Goal: Task Accomplishment & Management: Manage account settings

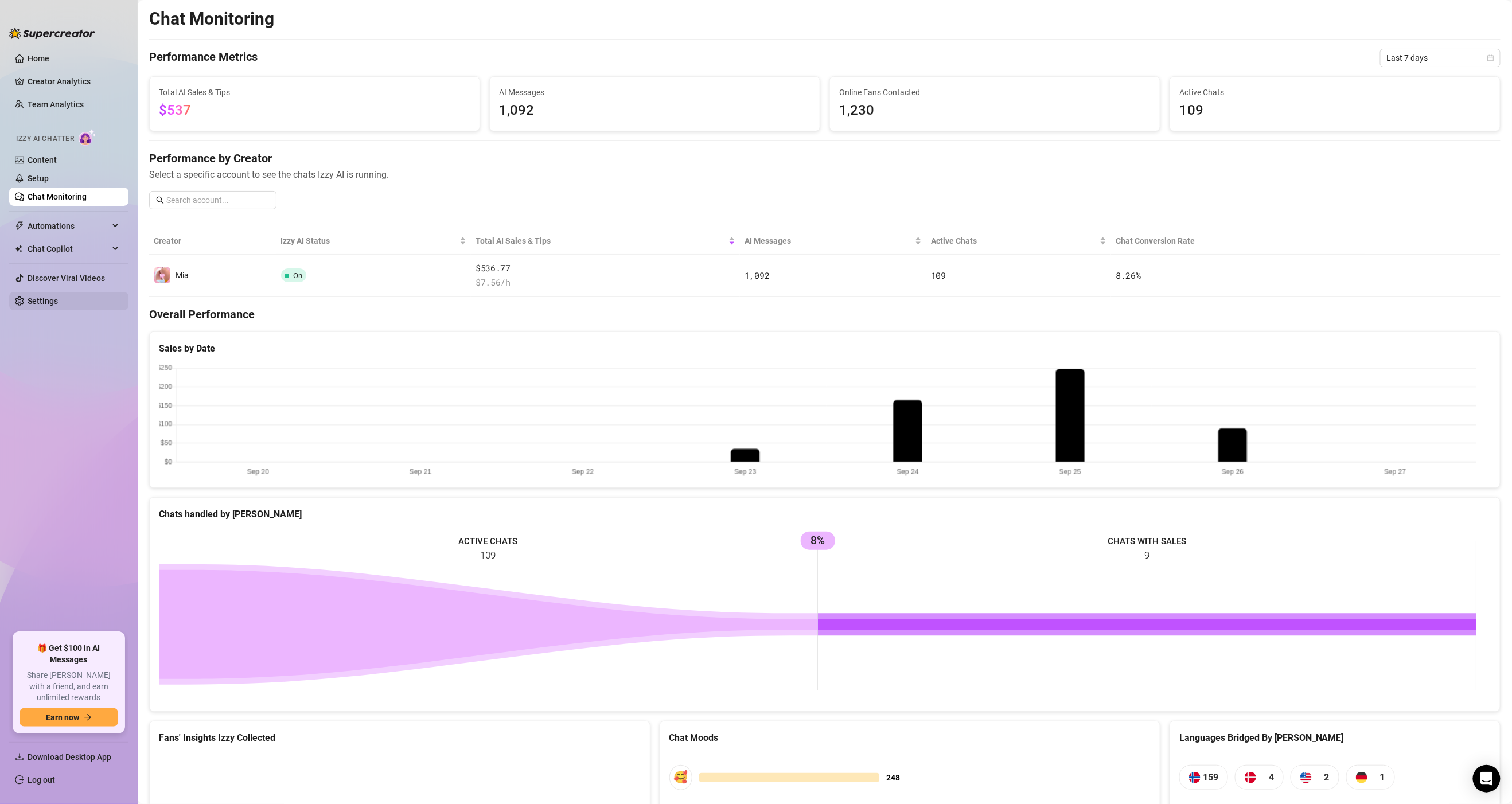
click at [49, 303] on link "Settings" at bounding box center [43, 301] width 30 height 9
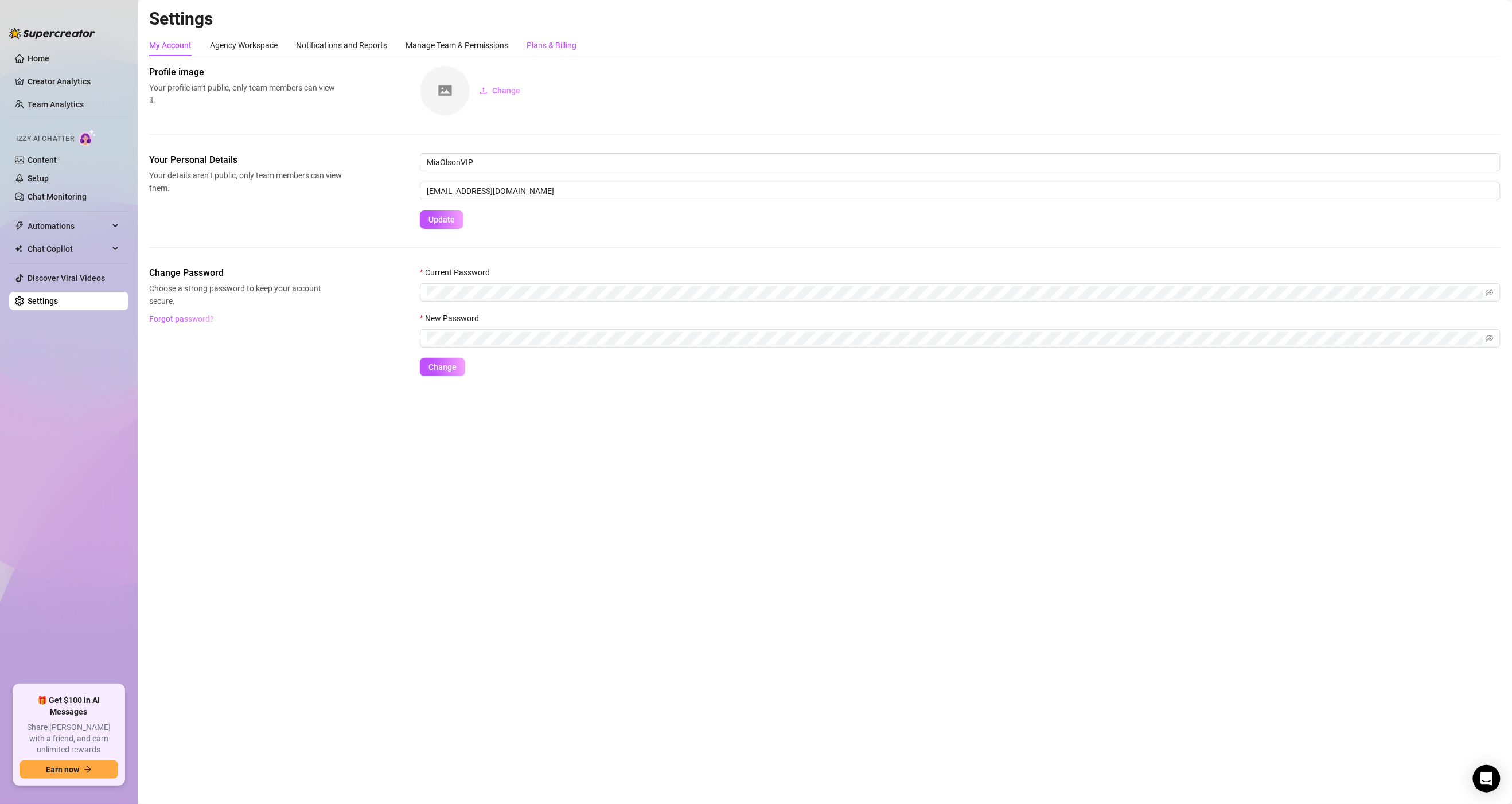
click at [550, 48] on div "Plans & Billing" at bounding box center [551, 46] width 50 height 13
